Goal: Task Accomplishment & Management: Use online tool/utility

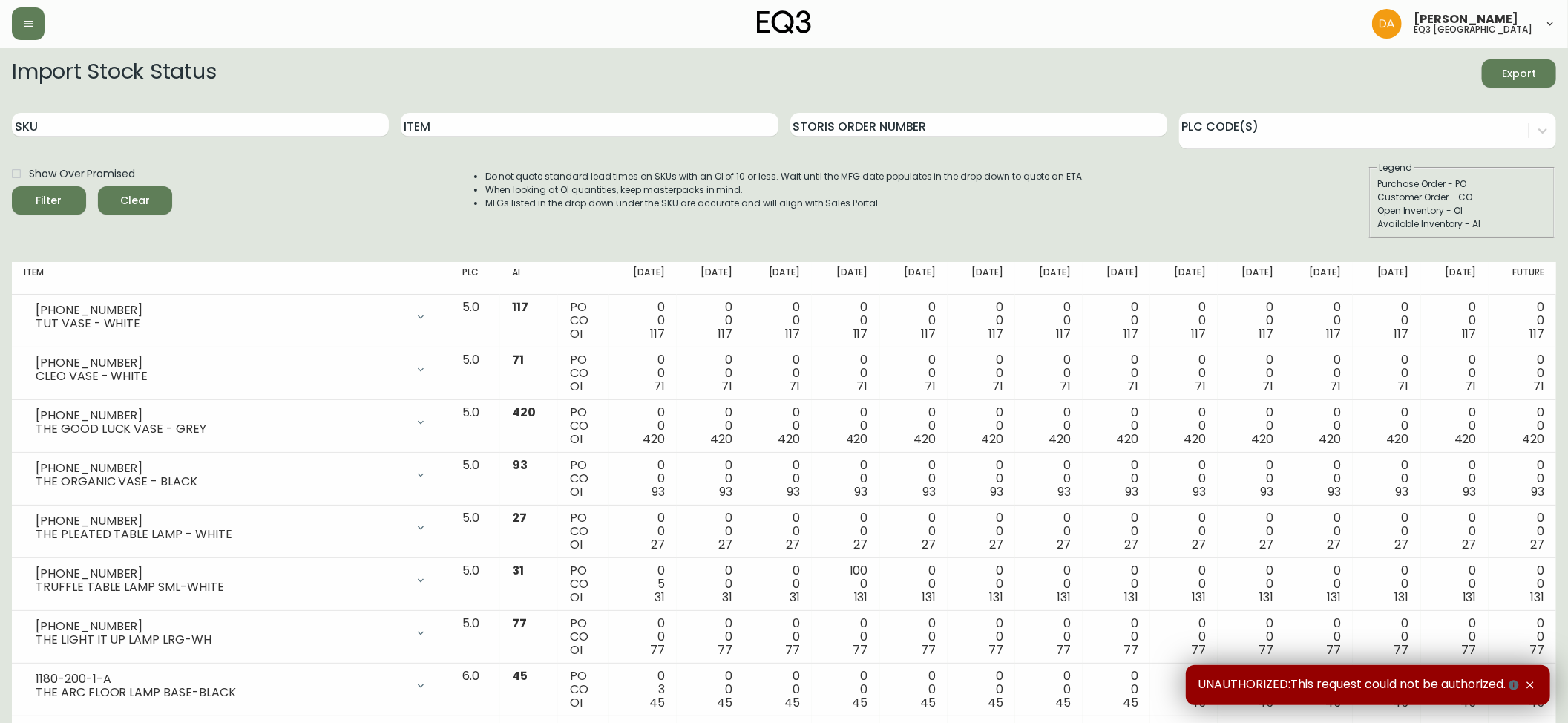
click at [1531, 681] on icon "button" at bounding box center [1531, 685] width 12 height 12
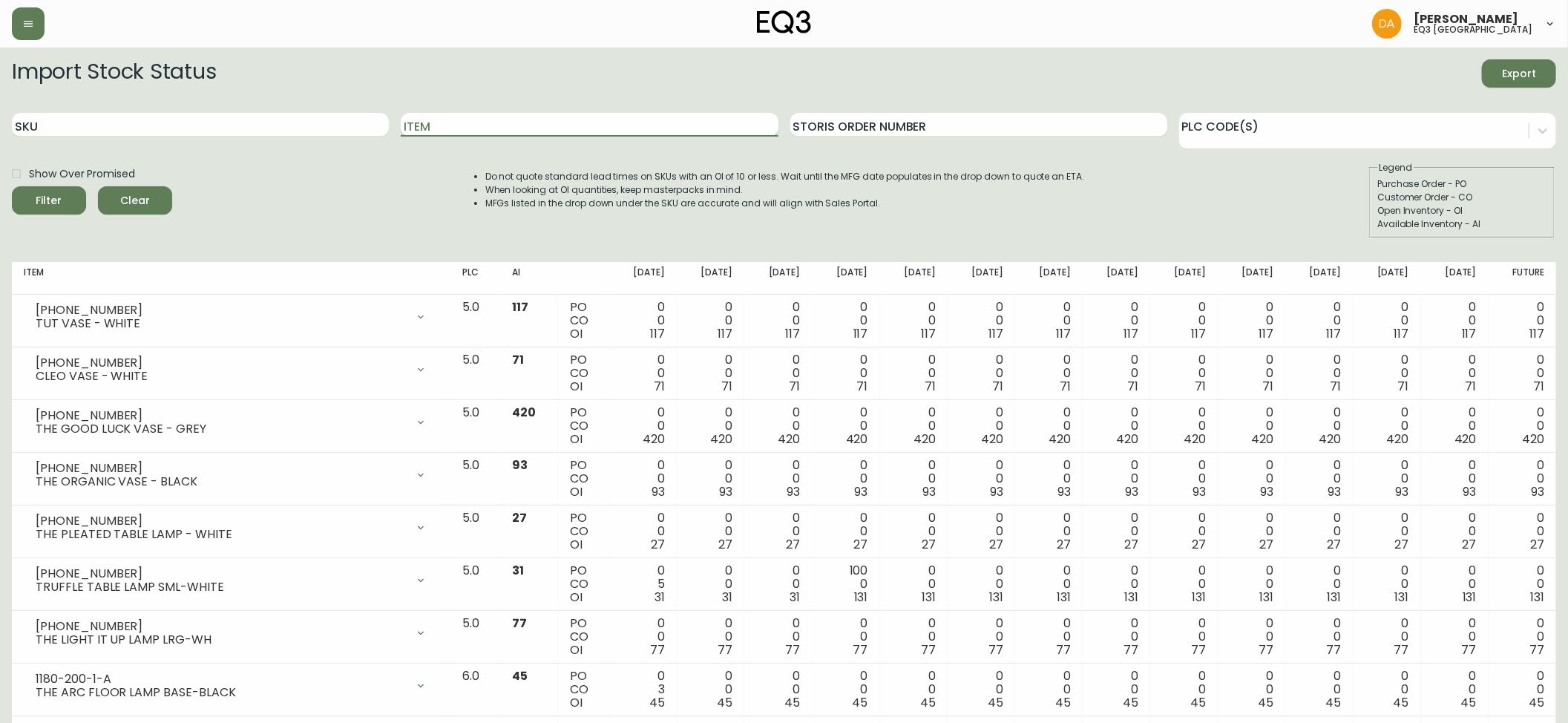
click at [452, 125] on input "Item" at bounding box center [589, 124] width 377 height 24
type input "[PERSON_NAME]"
click at [12, 186] on button "Filter" at bounding box center [48, 200] width 74 height 29
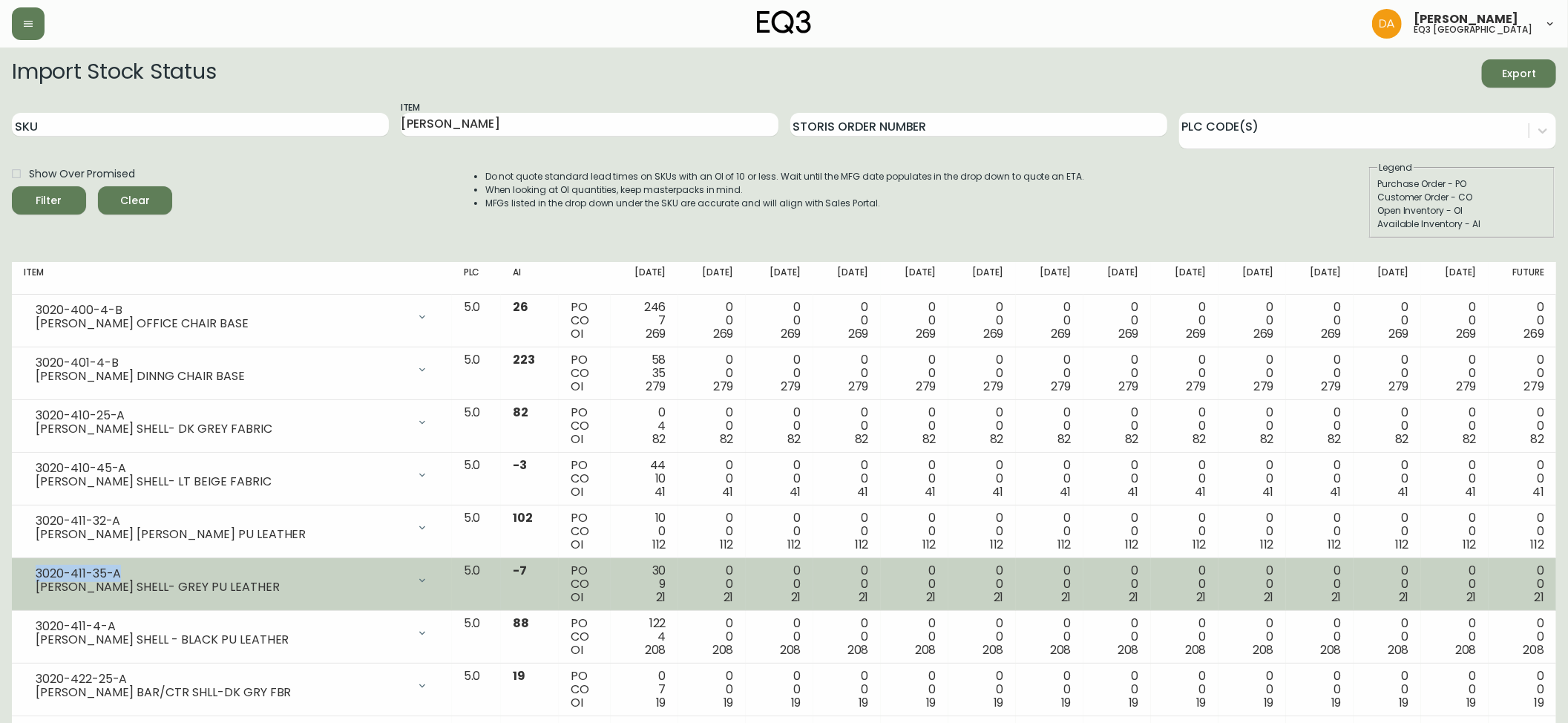
drag, startPoint x: 121, startPoint y: 571, endPoint x: 32, endPoint y: 570, distance: 89.0
click at [32, 570] on div "3020-411-35-A [PERSON_NAME] SHELL- GREY PU LEATHER" at bounding box center [232, 580] width 416 height 33
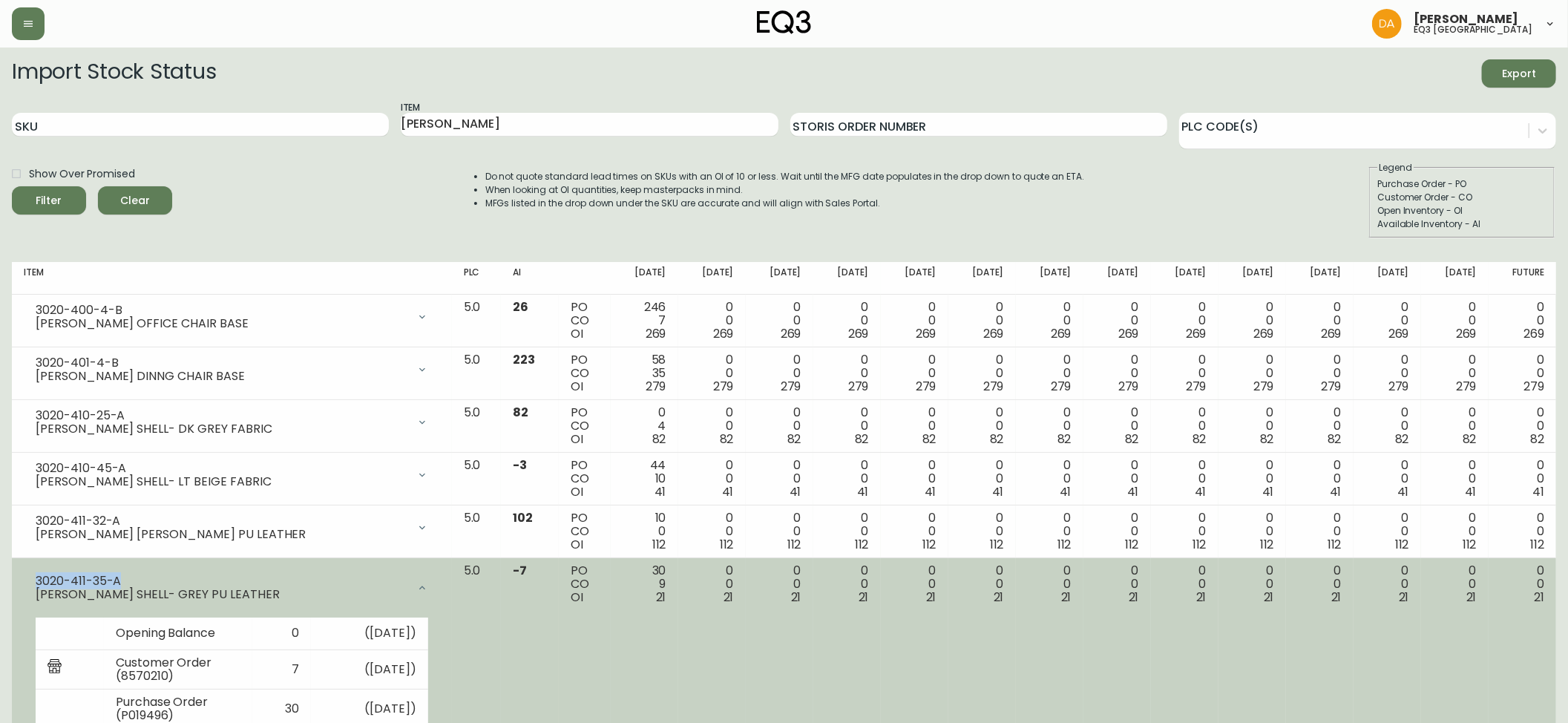
copy div "3020-411-35-A"
